Goal: Transaction & Acquisition: Book appointment/travel/reservation

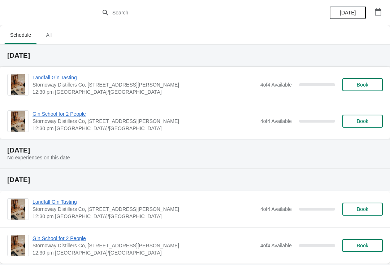
click at [57, 42] on button "All" at bounding box center [48, 35] width 21 height 19
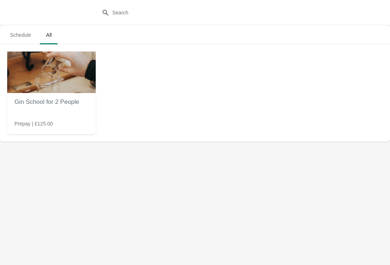
click at [23, 34] on span "Schedule" at bounding box center [20, 35] width 32 height 13
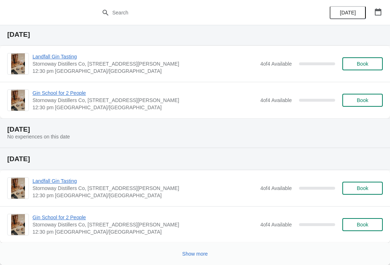
scroll to position [365, 0]
click at [190, 260] on button "Show more" at bounding box center [194, 254] width 31 height 13
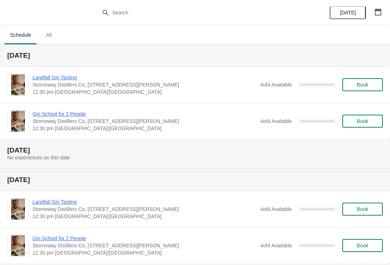
scroll to position [0, 0]
click at [364, 119] on span "Book" at bounding box center [363, 121] width 12 height 6
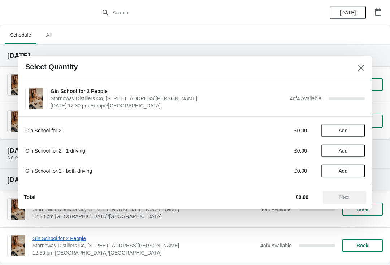
click at [341, 128] on span "Add" at bounding box center [343, 131] width 9 height 6
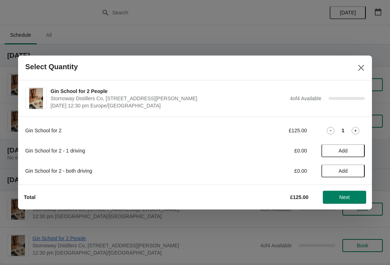
click at [331, 128] on icon at bounding box center [331, 131] width 8 height 8
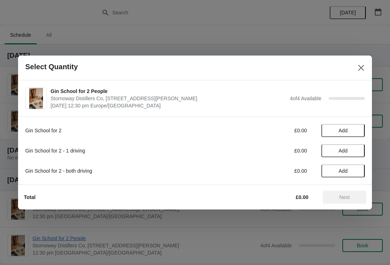
click at [344, 176] on button "Add" at bounding box center [342, 171] width 43 height 13
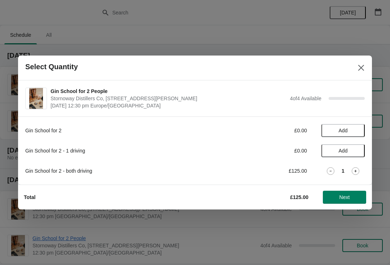
click at [331, 170] on icon at bounding box center [331, 172] width 8 height 8
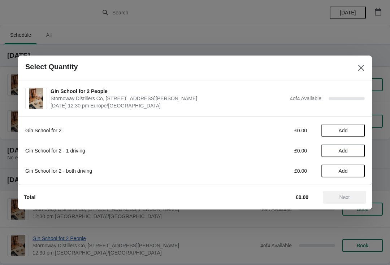
click at [357, 69] on icon "Close" at bounding box center [360, 67] width 7 height 7
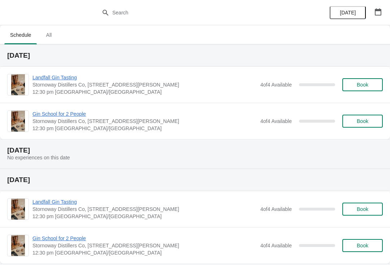
click at [359, 76] on div "Landfall Gin Tasting Stornoway Distillers Co, 3 Cromwell Street, Stornoway 12:3…" at bounding box center [207, 85] width 350 height 22
click at [365, 86] on span "Book" at bounding box center [363, 85] width 12 height 6
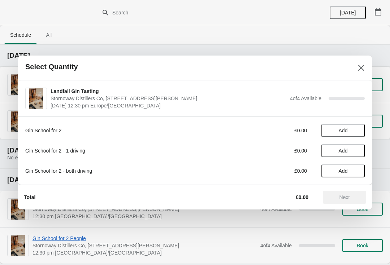
click at [360, 67] on icon "Close" at bounding box center [361, 68] width 6 height 6
